Goal: Book appointment/travel/reservation

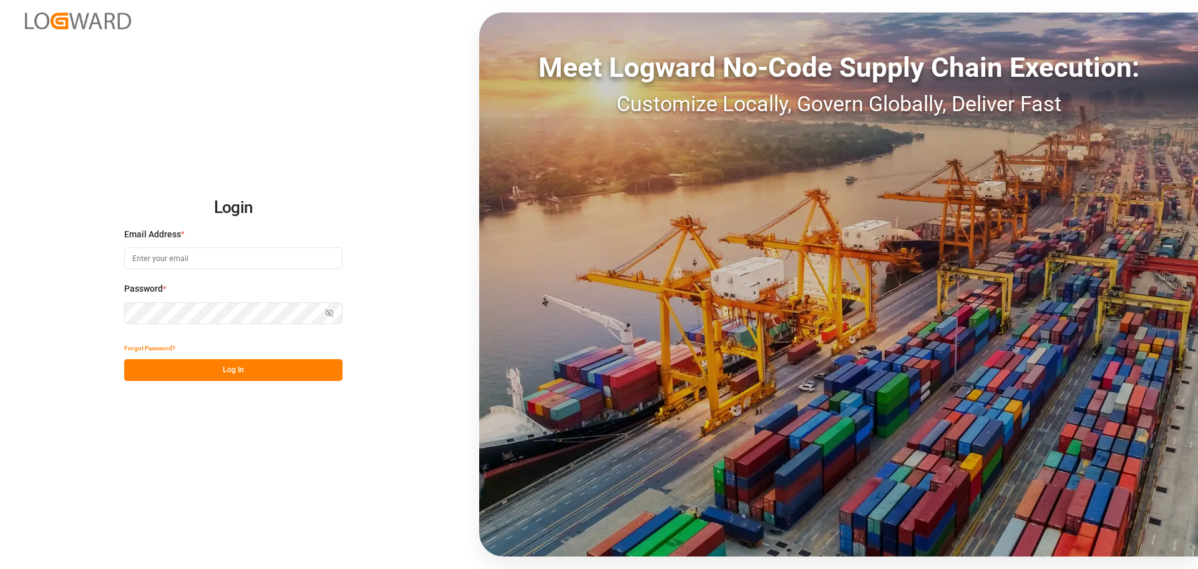
type input "[EMAIL_ADDRESS][DOMAIN_NAME]"
click at [265, 367] on button "Log In" at bounding box center [233, 370] width 218 height 22
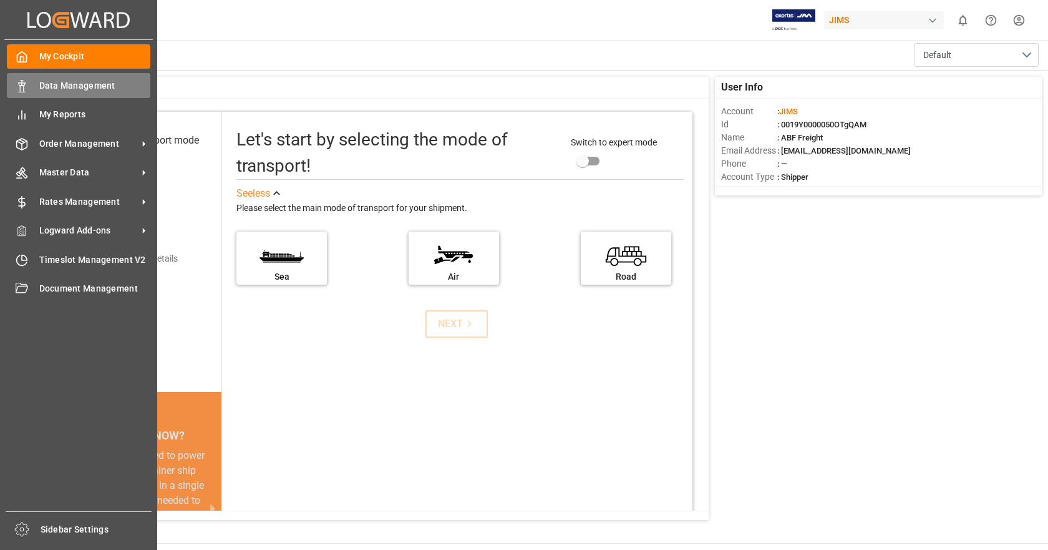
click at [19, 85] on polygon at bounding box center [20, 84] width 4 height 2
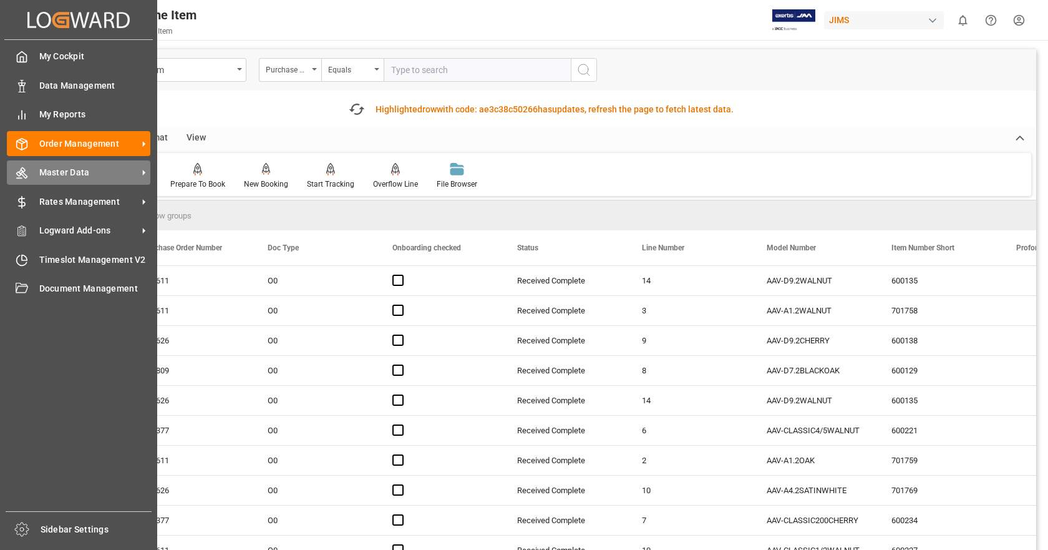
click at [54, 164] on div "Master Data Master Data" at bounding box center [79, 172] width 144 height 24
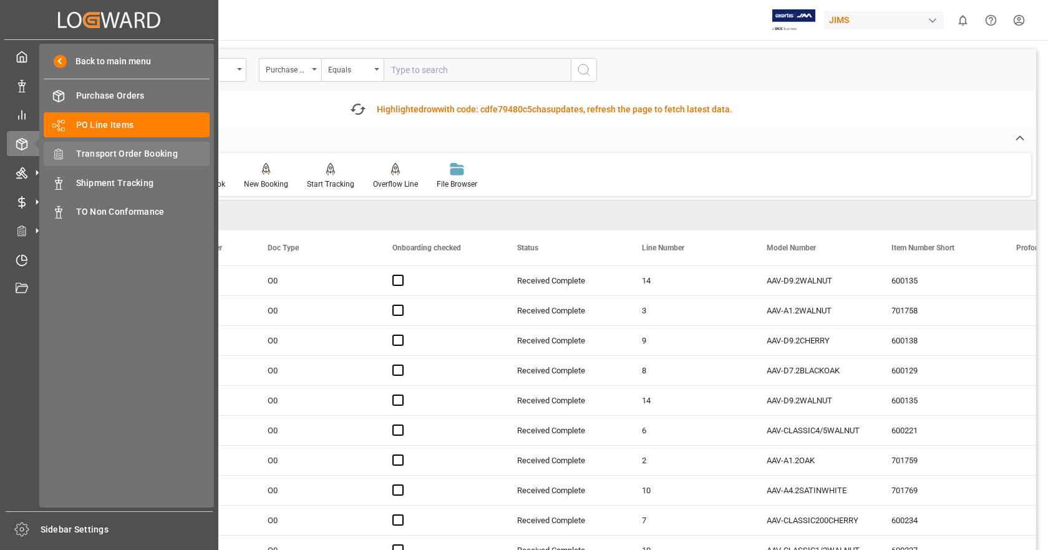
click at [121, 152] on span "Transport Order Booking" at bounding box center [143, 153] width 134 height 13
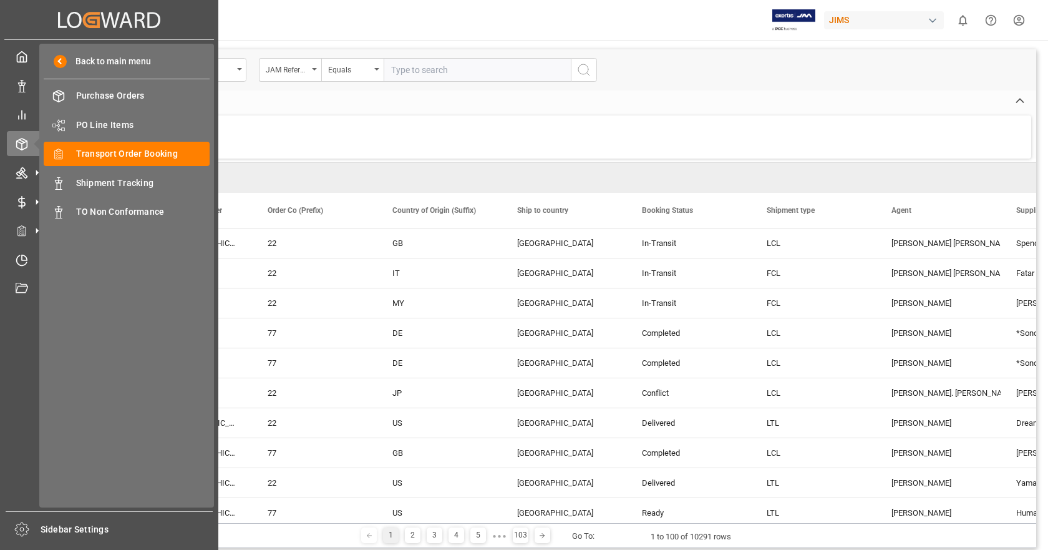
click at [24, 14] on div "Created by potrace 1.15, written by [PERSON_NAME] [DATE]-[DATE] Created by potr…" at bounding box center [109, 19] width 210 height 39
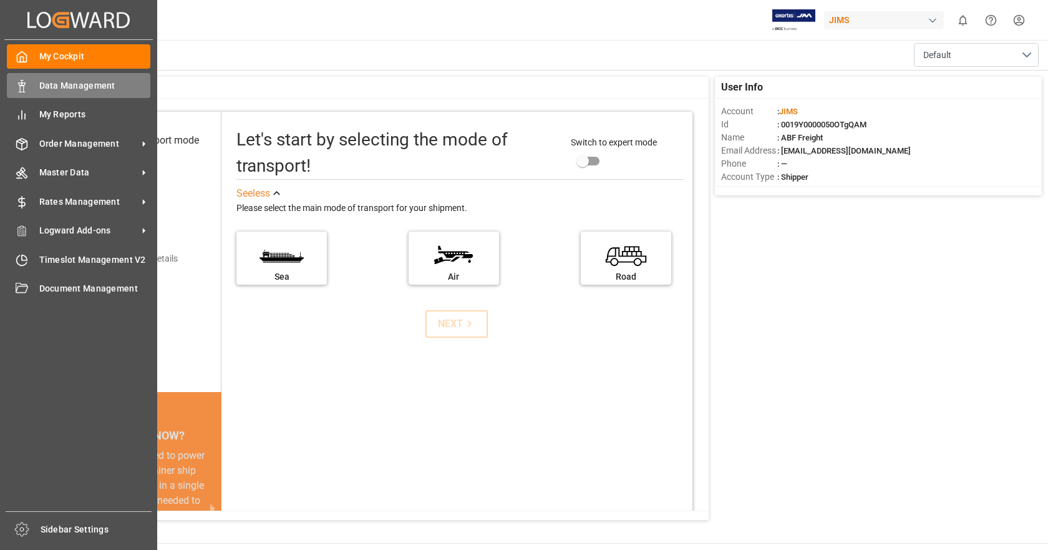
click at [59, 89] on span "Data Management" at bounding box center [95, 85] width 112 height 13
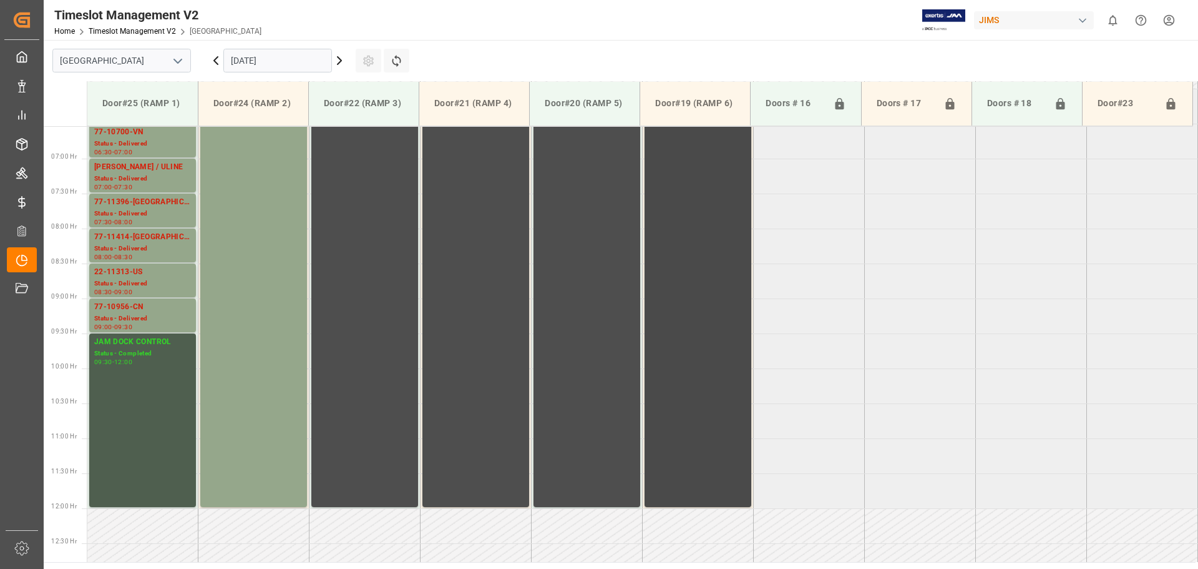
scroll to position [82, 0]
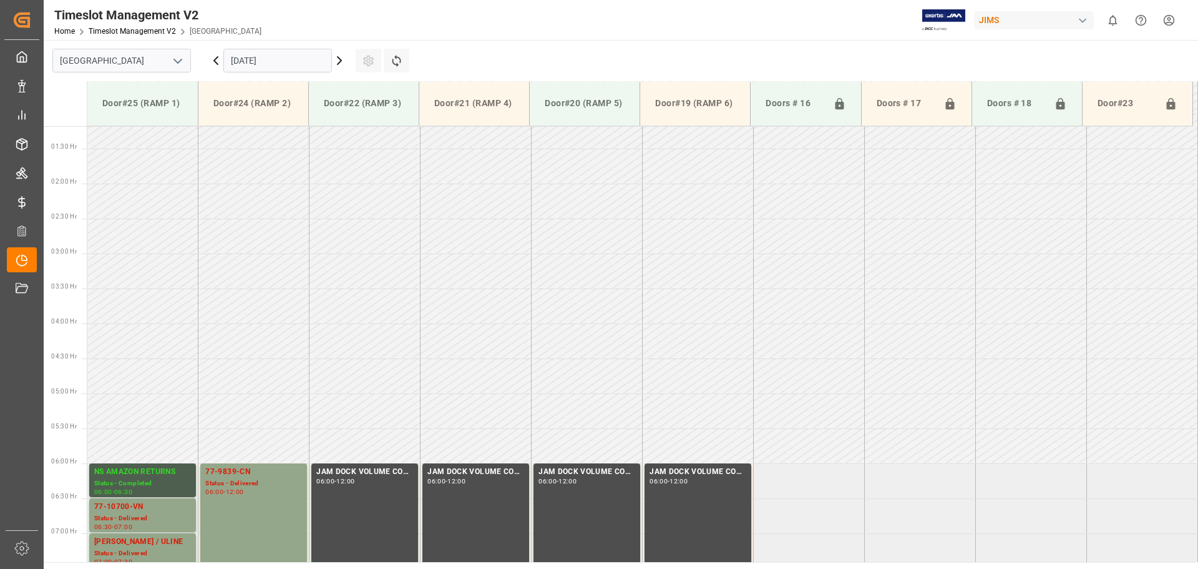
click at [343, 64] on icon at bounding box center [339, 60] width 15 height 15
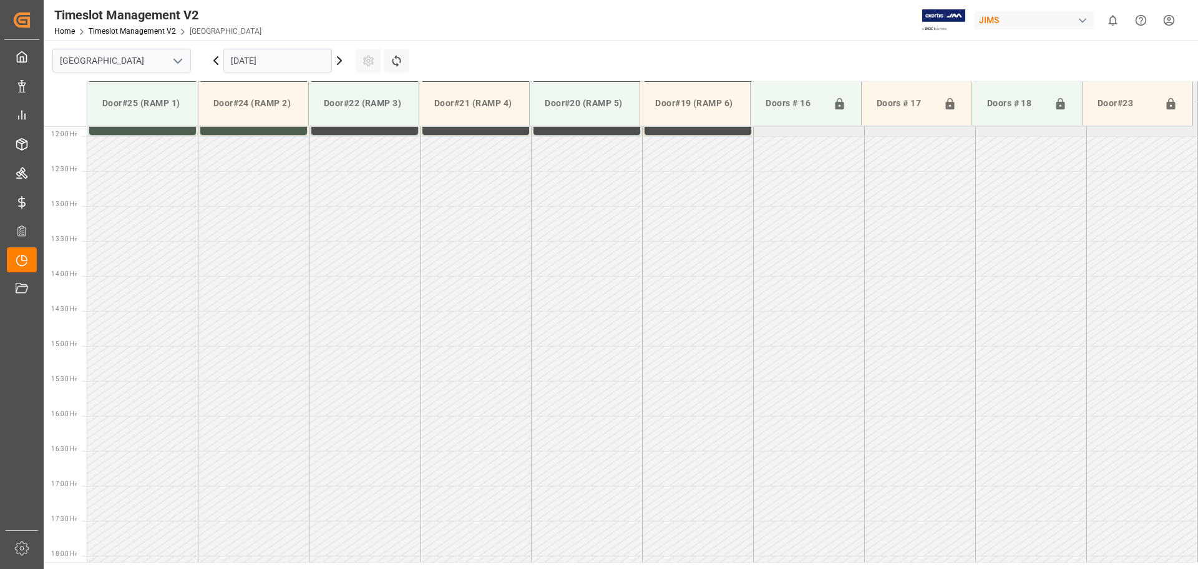
scroll to position [831, 0]
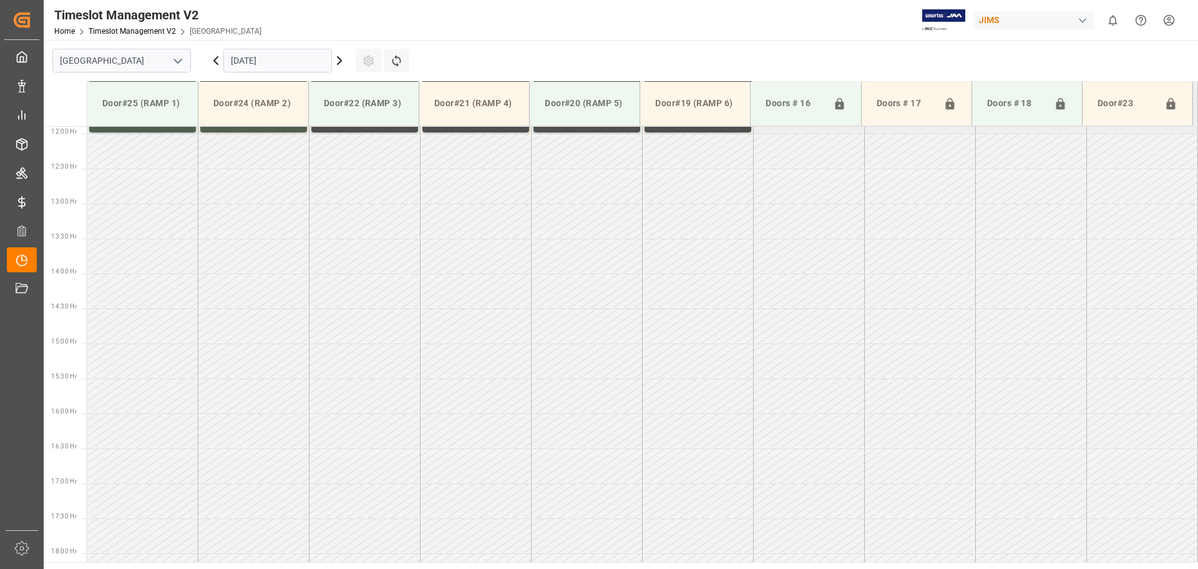
click at [340, 63] on icon at bounding box center [339, 60] width 15 height 15
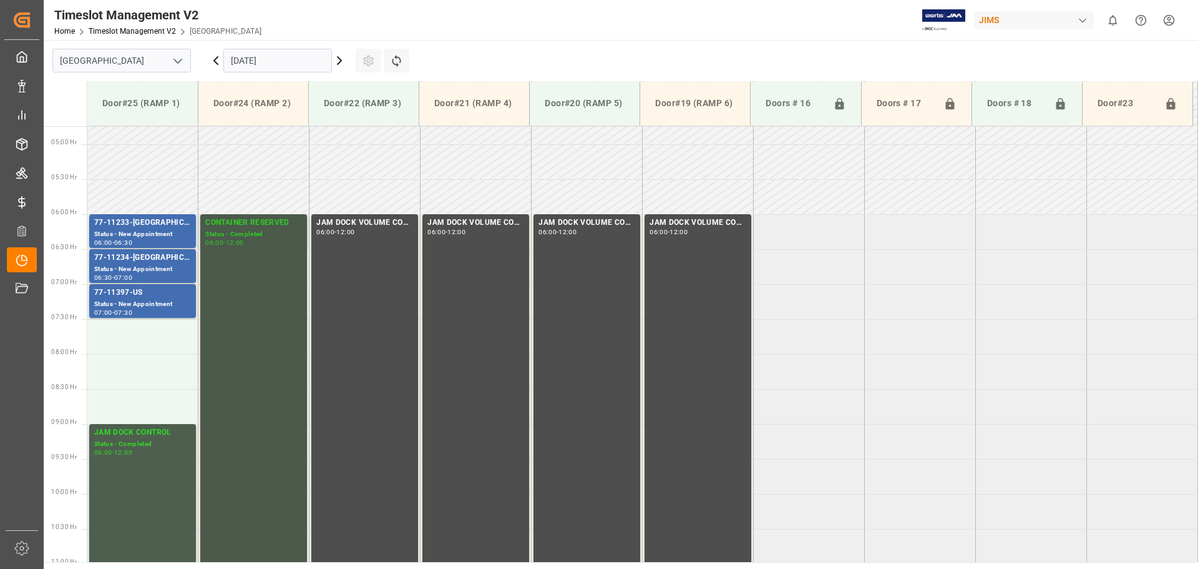
scroll to position [332, 0]
click at [146, 383] on td at bounding box center [142, 370] width 111 height 35
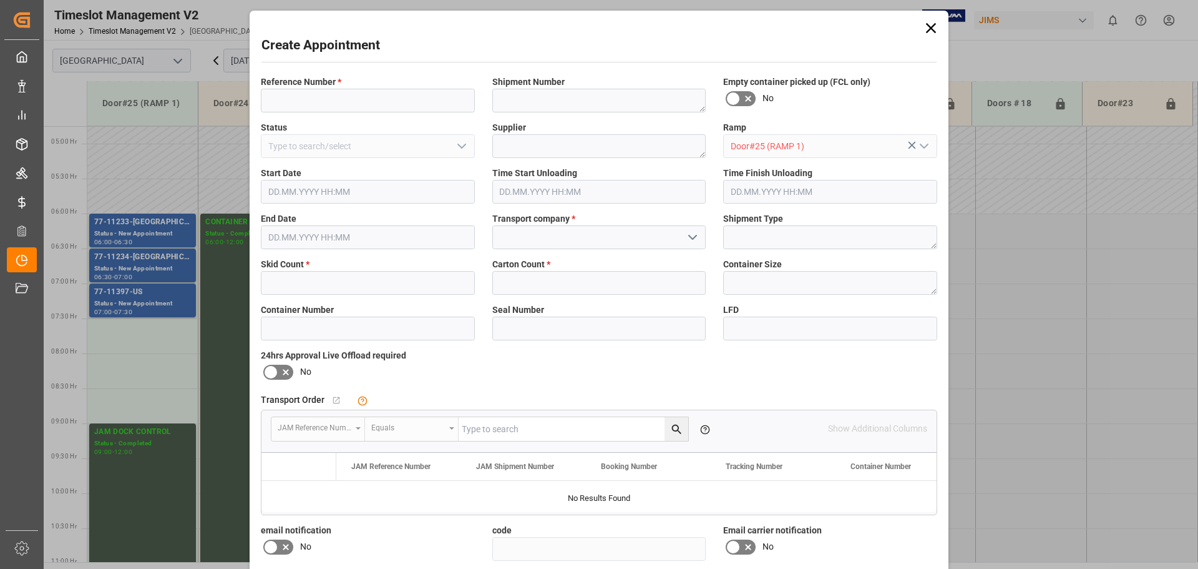
type input "17.10.2025 08:00"
type input "17.10.2025 08:30"
click at [333, 103] on input at bounding box center [368, 101] width 214 height 24
type input "NS amazon returns"
click at [694, 240] on icon "open menu" at bounding box center [692, 237] width 15 height 15
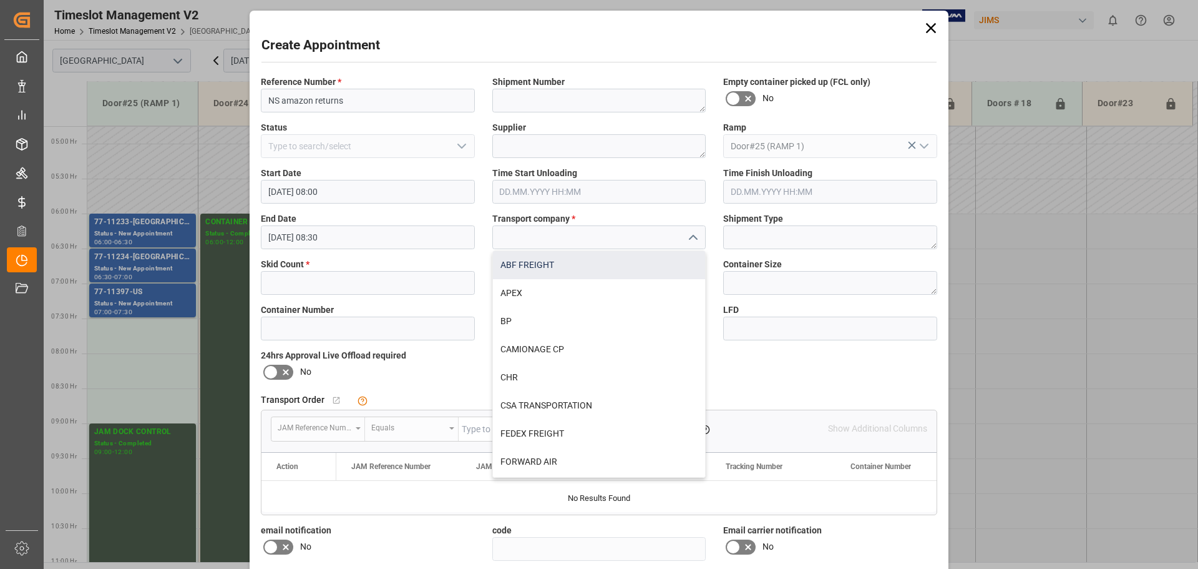
click at [540, 265] on div "ABF FREIGHT" at bounding box center [599, 265] width 213 height 28
type input "ABF FREIGHT"
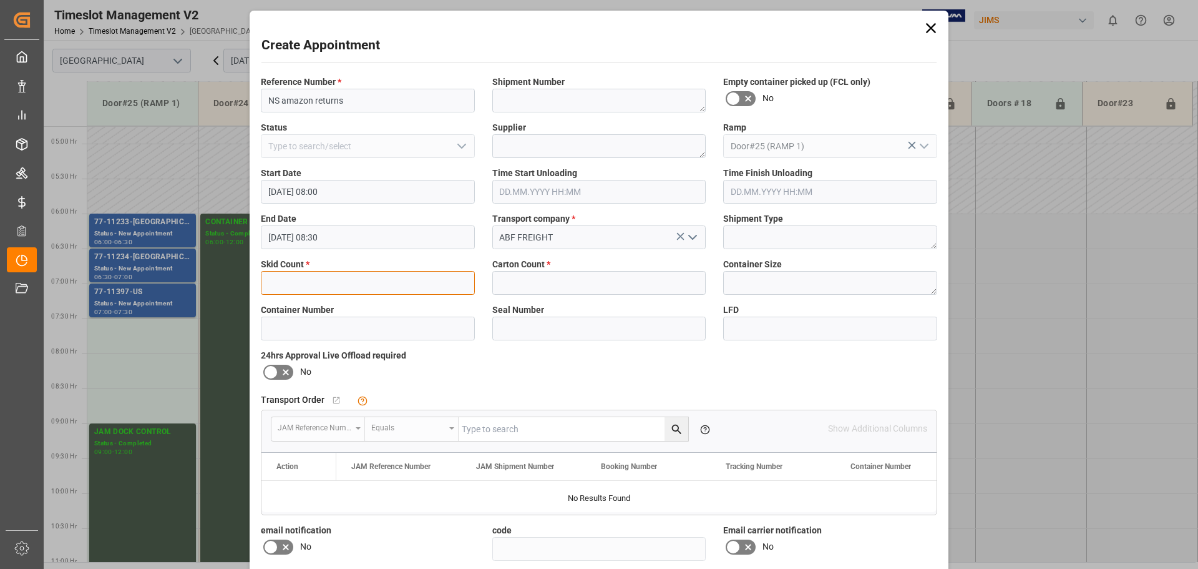
click at [300, 283] on input "text" at bounding box center [368, 283] width 214 height 24
type input "9"
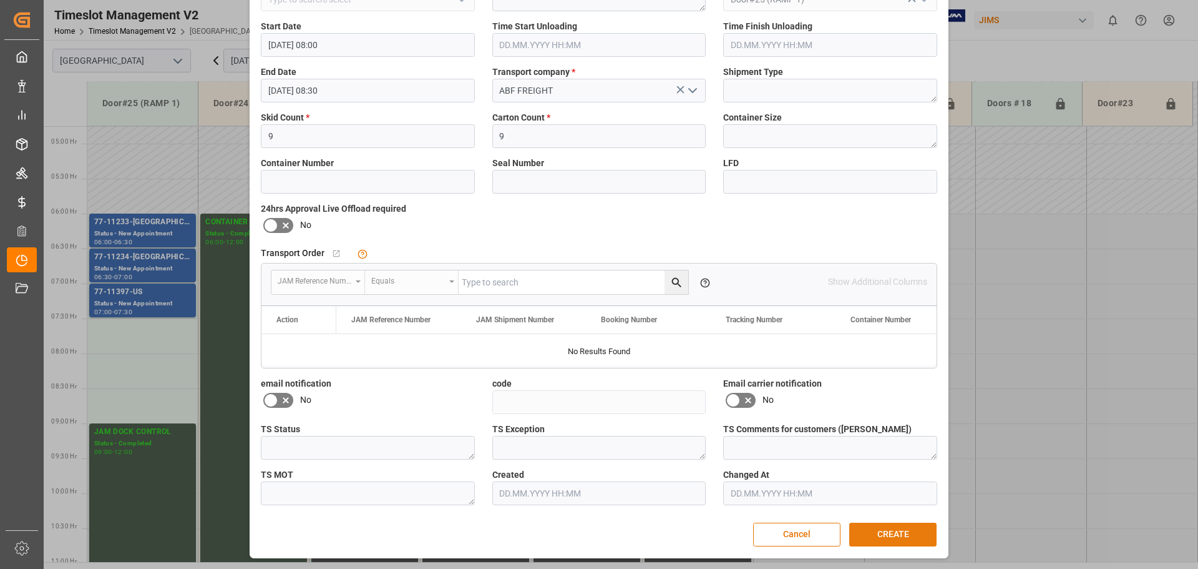
click at [894, 531] on button "CREATE" at bounding box center [892, 534] width 87 height 24
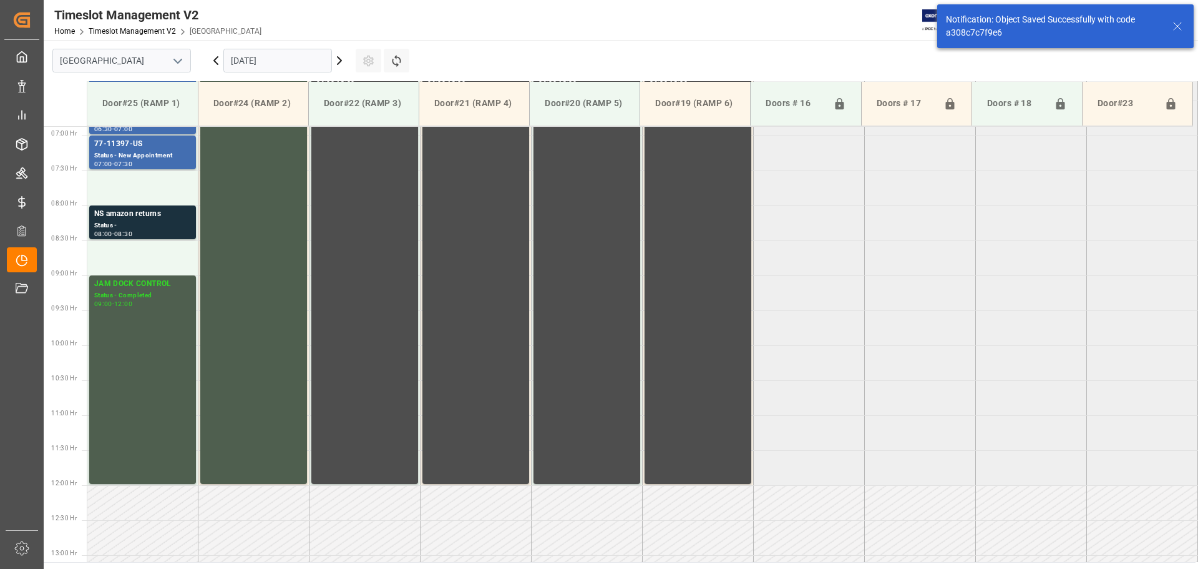
scroll to position [482, 0]
